Goal: Task Accomplishment & Management: Complete application form

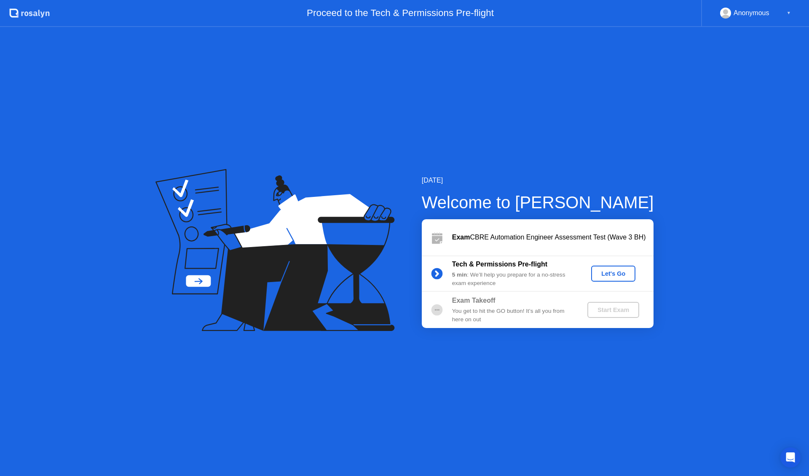
click at [611, 275] on div "Let's Go" at bounding box center [614, 273] width 38 height 7
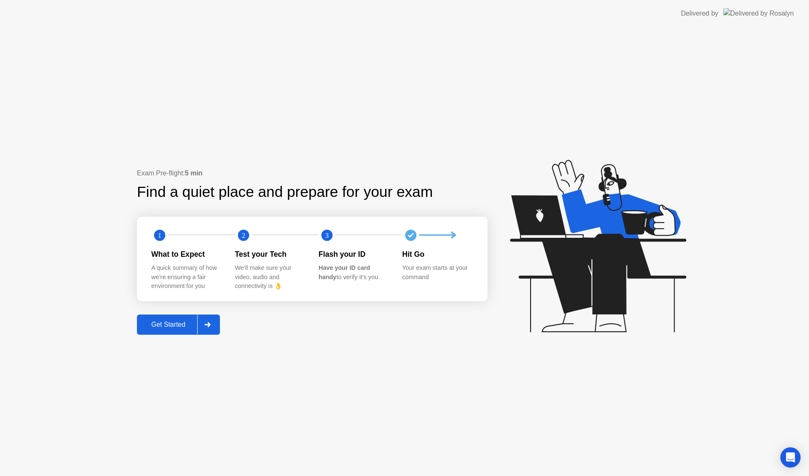
click at [183, 328] on div "Get Started" at bounding box center [169, 325] width 58 height 8
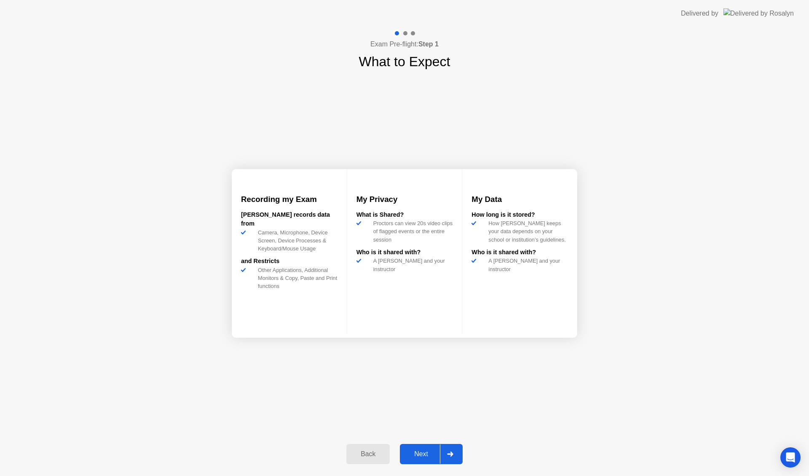
click at [411, 456] on div "Next" at bounding box center [422, 454] width 38 height 8
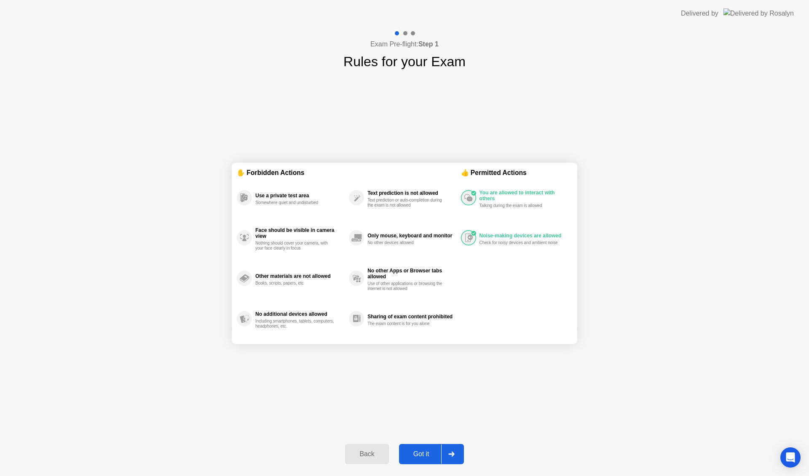
click at [428, 450] on div "Got it" at bounding box center [422, 454] width 40 height 8
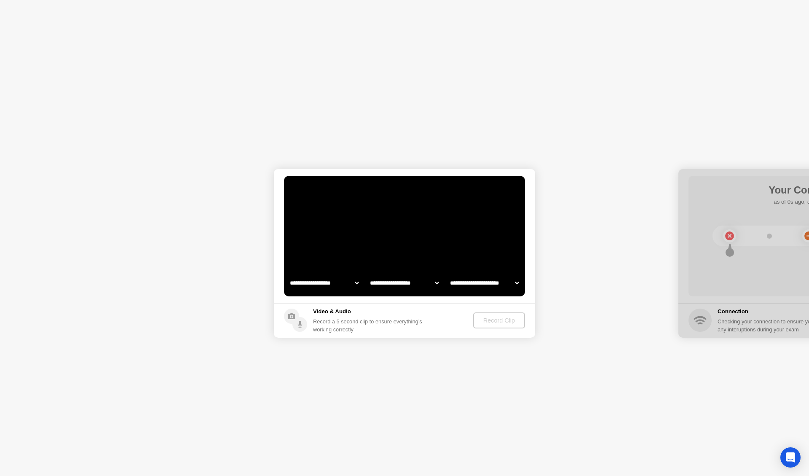
select select "**********"
select select "*******"
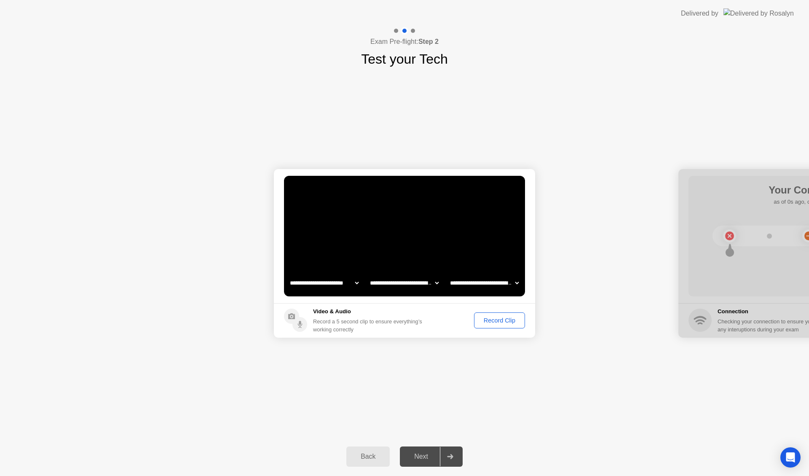
click at [488, 320] on div "Record Clip" at bounding box center [499, 320] width 45 height 7
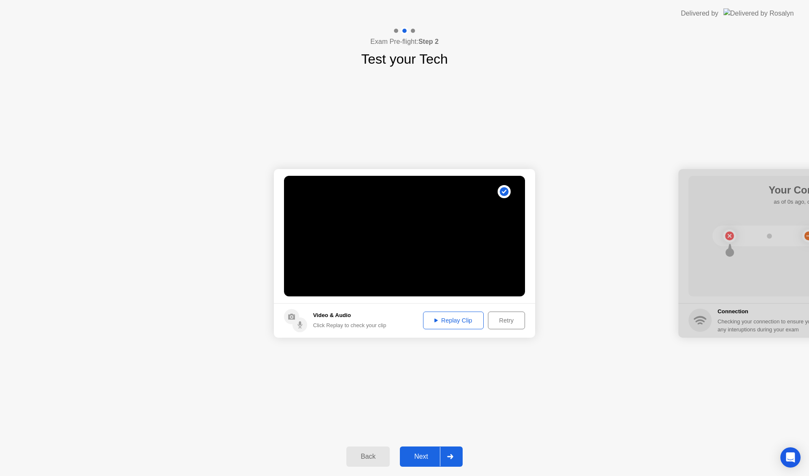
click at [456, 321] on div "Replay Clip" at bounding box center [453, 320] width 55 height 7
drag, startPoint x: 639, startPoint y: 350, endPoint x: 647, endPoint y: 348, distance: 8.6
click at [645, 349] on div "**********" at bounding box center [404, 253] width 809 height 368
drag, startPoint x: 734, startPoint y: 245, endPoint x: 694, endPoint y: 246, distance: 40.9
click at [694, 246] on div at bounding box center [809, 253] width 261 height 169
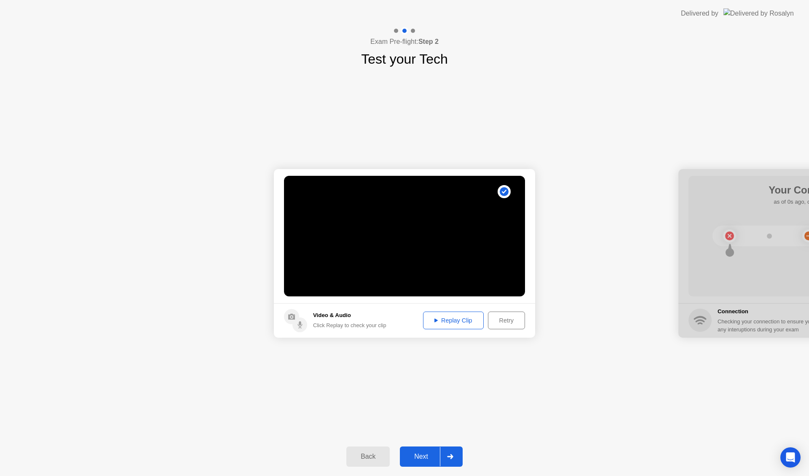
click at [729, 237] on div at bounding box center [809, 253] width 261 height 169
click at [427, 453] on div "Next" at bounding box center [422, 457] width 38 height 8
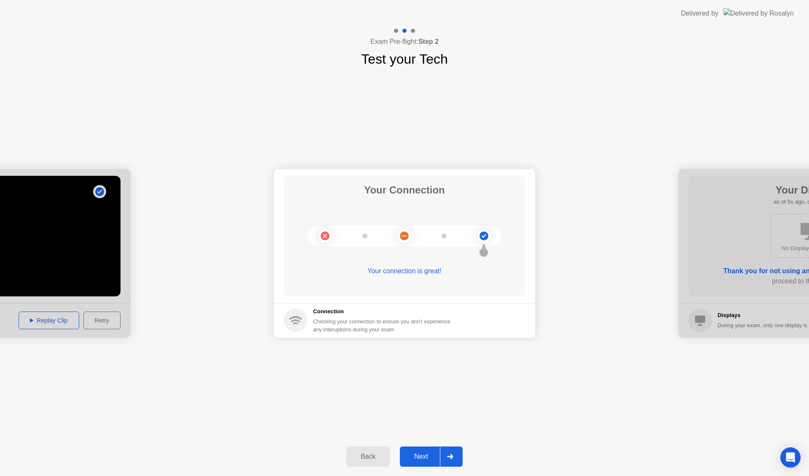
click at [413, 456] on div "Next" at bounding box center [422, 457] width 38 height 8
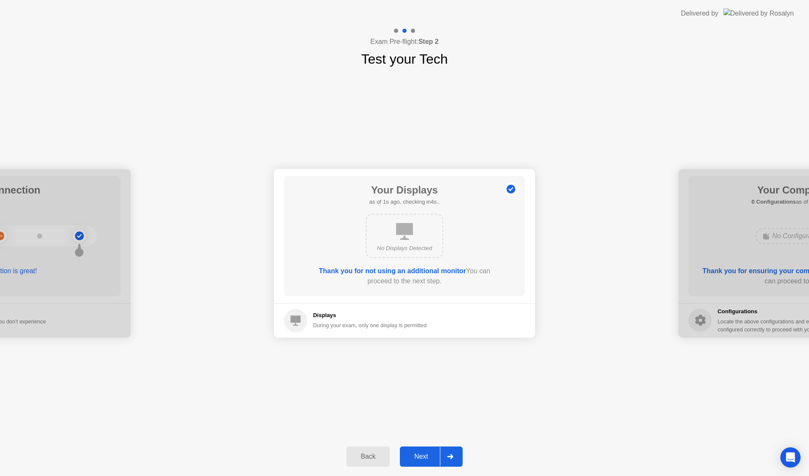
click at [424, 455] on div "Next" at bounding box center [422, 457] width 38 height 8
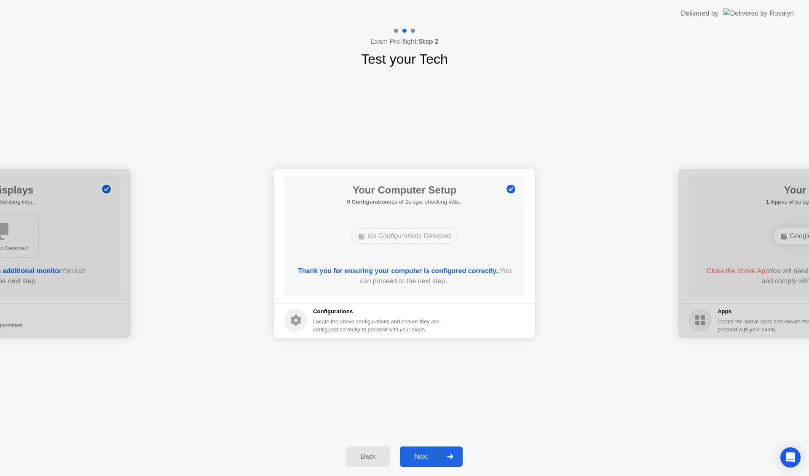
click at [423, 456] on div "Next" at bounding box center [422, 457] width 38 height 8
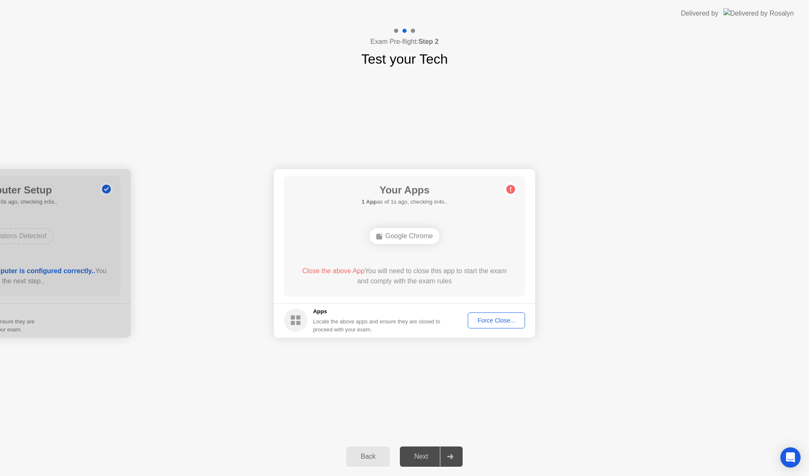
click at [389, 373] on div "**********" at bounding box center [404, 253] width 809 height 368
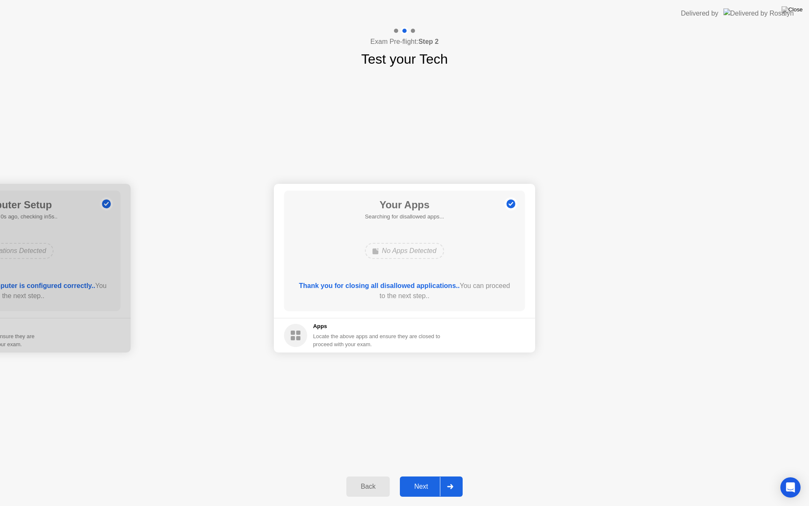
click at [413, 476] on div "Next" at bounding box center [422, 487] width 38 height 8
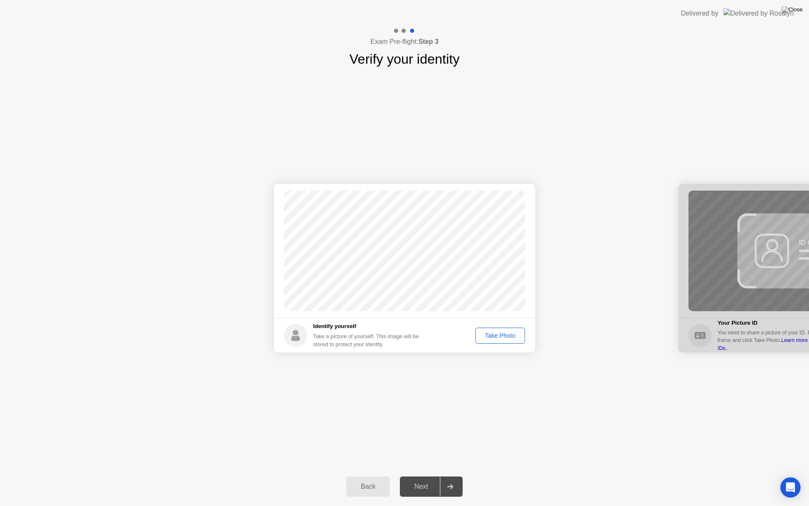
click at [489, 338] on div "Take Photo" at bounding box center [501, 335] width 44 height 7
click at [418, 476] on button "Next" at bounding box center [431, 486] width 63 height 20
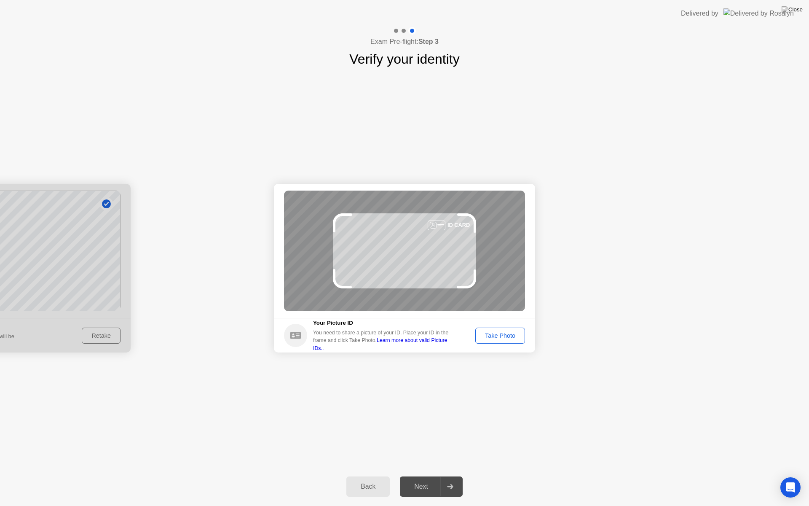
click at [497, 336] on div "Take Photo" at bounding box center [501, 335] width 44 height 7
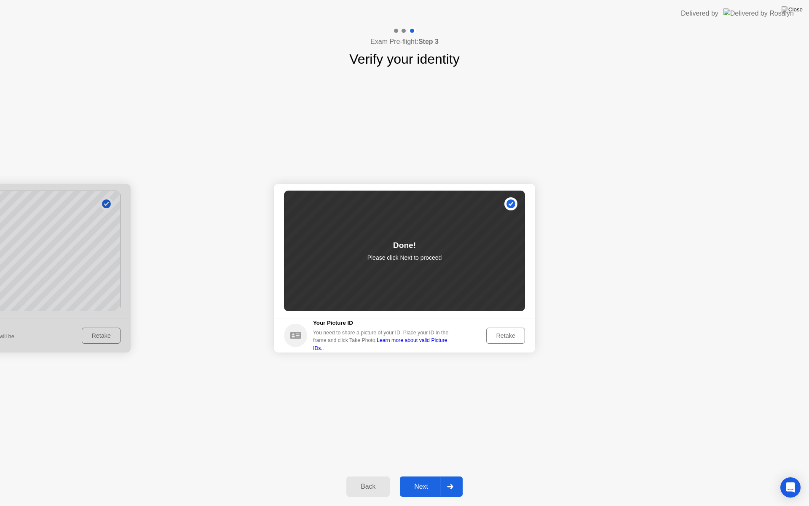
click at [420, 476] on div "Next" at bounding box center [422, 487] width 38 height 8
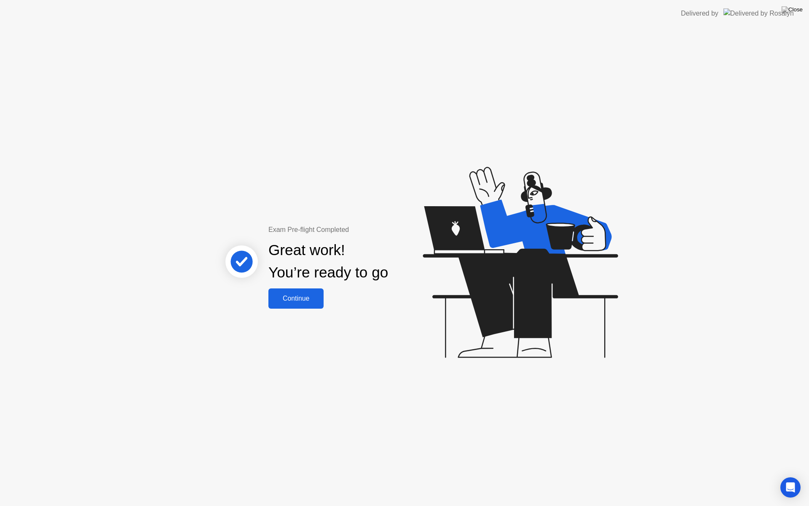
click at [281, 302] on div "Continue" at bounding box center [296, 299] width 50 height 8
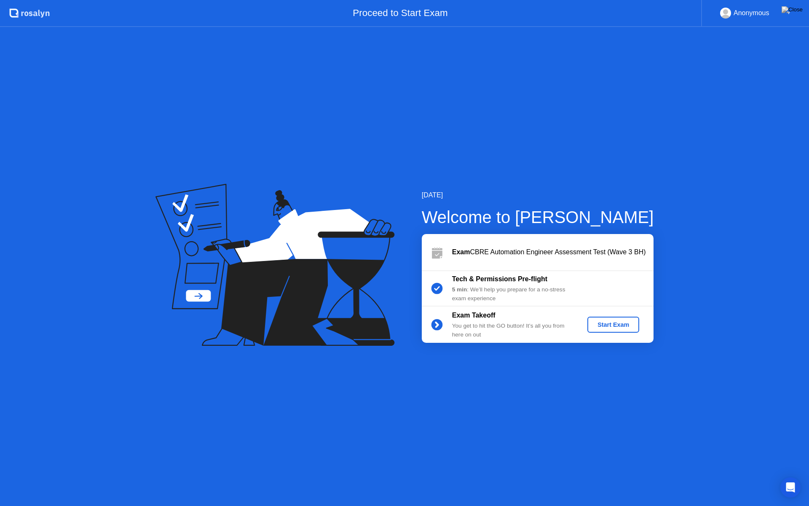
click at [608, 330] on button "Start Exam" at bounding box center [614, 325] width 52 height 16
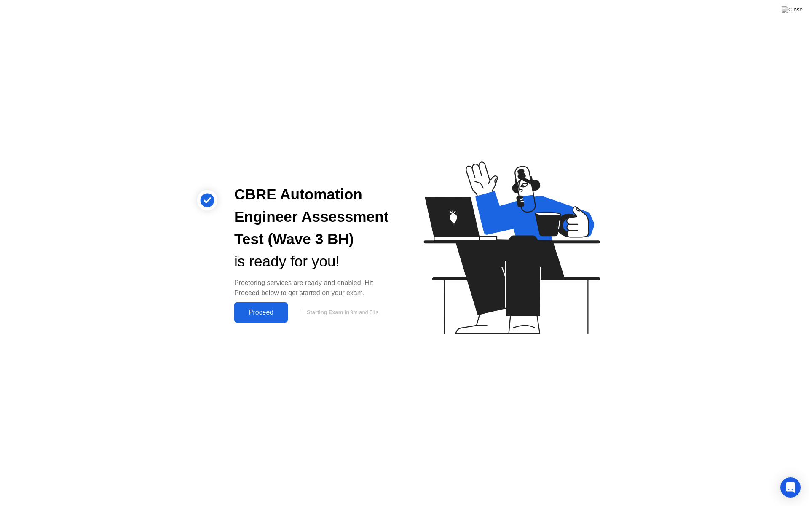
click at [270, 315] on div "Proceed" at bounding box center [261, 313] width 48 height 8
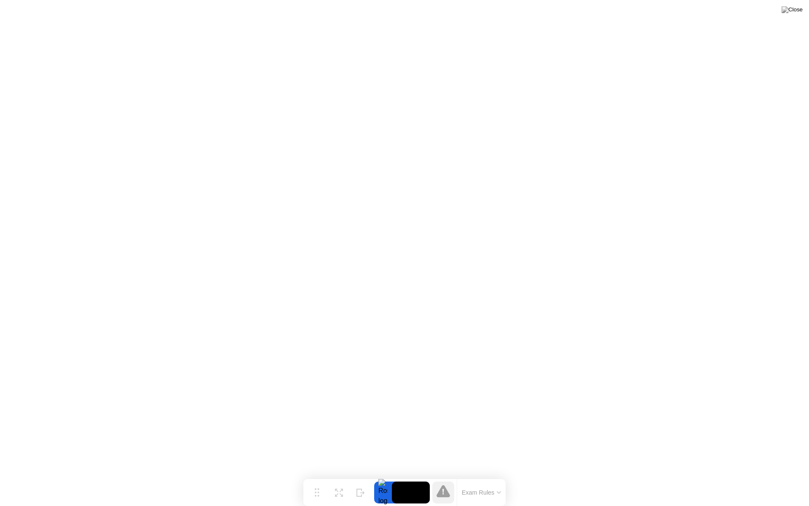
click at [498, 476] on button "Exam Rules" at bounding box center [482, 493] width 45 height 8
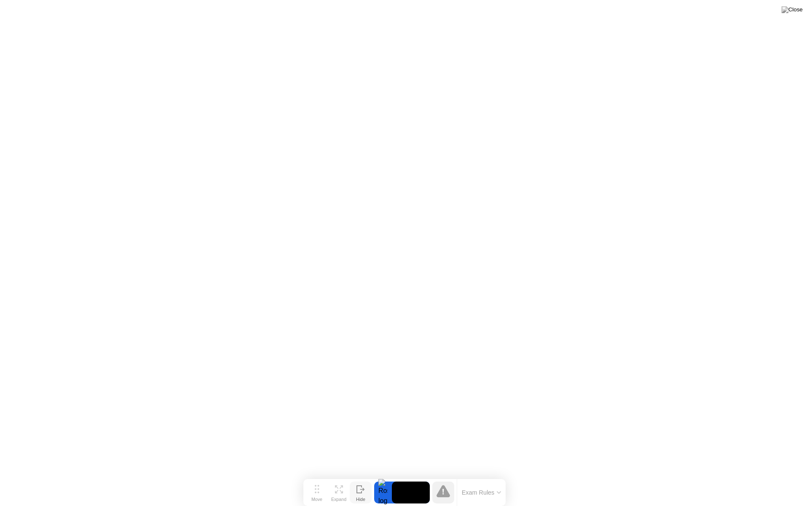
click at [366, 476] on button "Hide" at bounding box center [361, 492] width 22 height 22
click at [767, 476] on button "Show" at bounding box center [776, 492] width 22 height 22
click at [452, 476] on div at bounding box center [444, 492] width 22 height 22
click at [385, 476] on div at bounding box center [383, 492] width 18 height 22
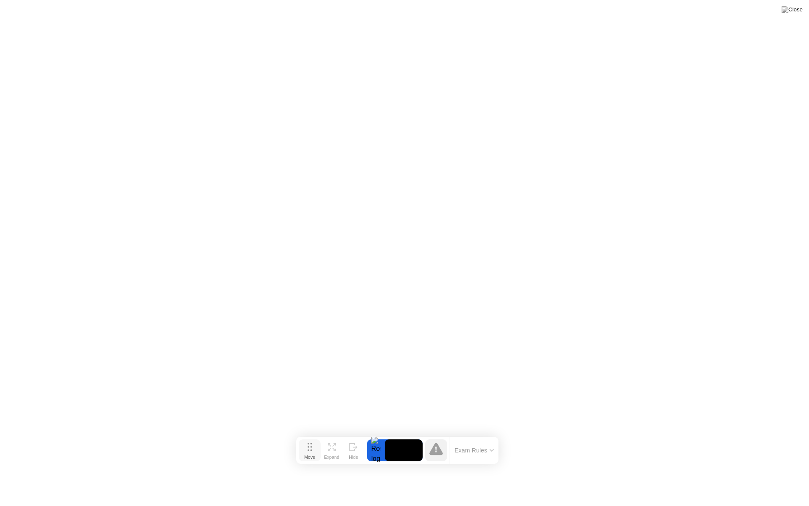
drag, startPoint x: 317, startPoint y: 493, endPoint x: 310, endPoint y: 450, distance: 43.7
click at [310, 454] on div "Move" at bounding box center [309, 456] width 11 height 5
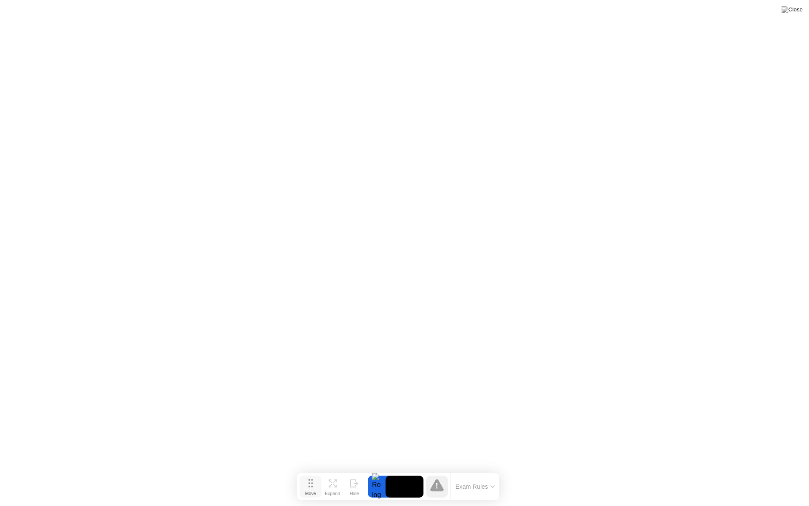
drag, startPoint x: 310, startPoint y: 450, endPoint x: 312, endPoint y: 489, distance: 38.4
click at [312, 476] on div "Move" at bounding box center [310, 493] width 11 height 5
click at [462, 476] on button "Exam Rules" at bounding box center [476, 488] width 45 height 8
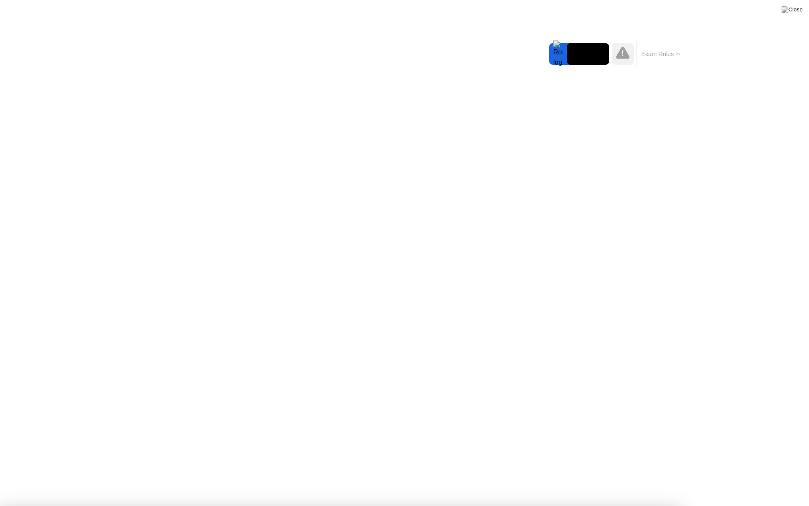
click at [675, 54] on button "Exam Rules" at bounding box center [661, 54] width 45 height 8
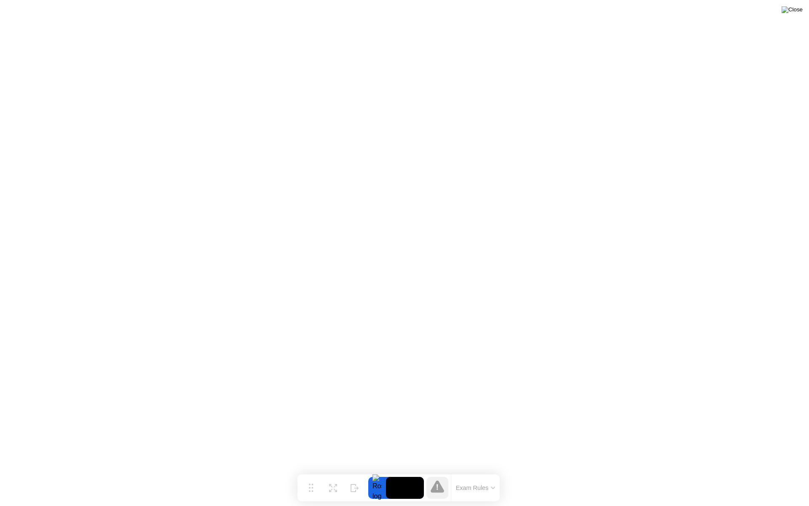
click at [801, 13] on img at bounding box center [792, 9] width 21 height 7
